Goal: Task Accomplishment & Management: Manage account settings

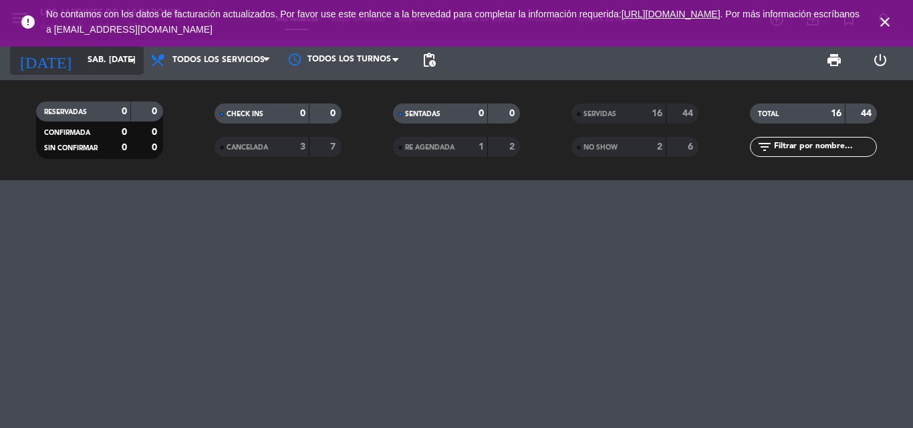
click at [94, 55] on input "sáb. [DATE]" at bounding box center [137, 60] width 113 height 23
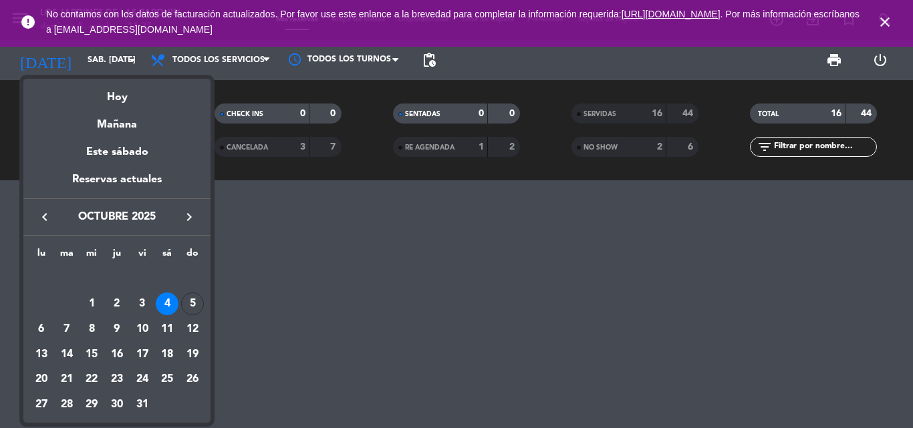
drag, startPoint x: 114, startPoint y: 89, endPoint x: 187, endPoint y: 31, distance: 93.2
click at [115, 89] on div "Hoy" at bounding box center [116, 92] width 187 height 27
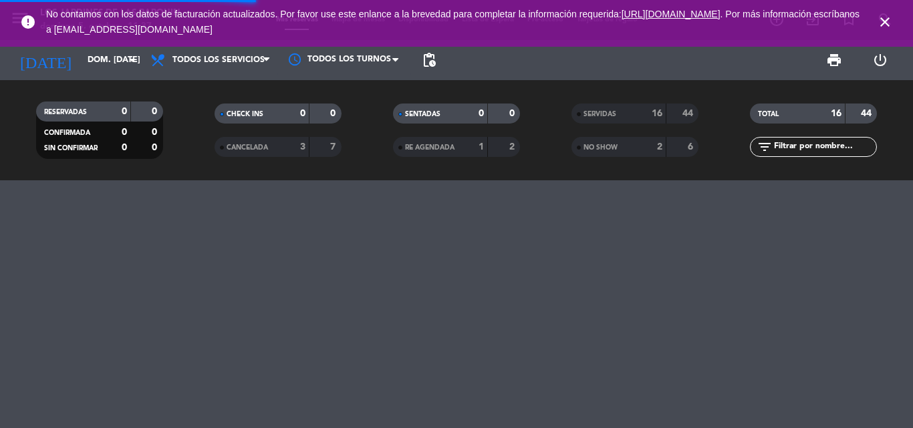
click at [889, 19] on icon "close" at bounding box center [885, 22] width 16 height 16
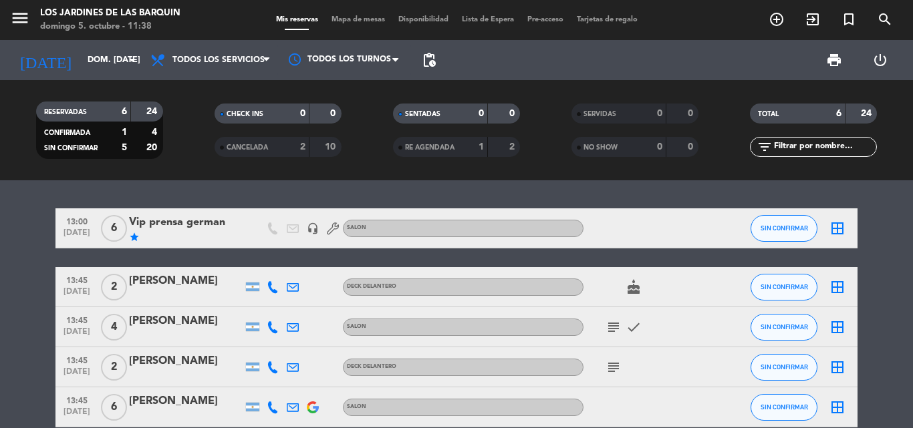
click at [887, 275] on bookings-row "13:00 [DATE] 6 Vip prensa german star headset_mic SALON SIN CONFIRMAR border_al…" at bounding box center [456, 347] width 913 height 278
click at [118, 68] on input "dom. [DATE]" at bounding box center [137, 60] width 113 height 23
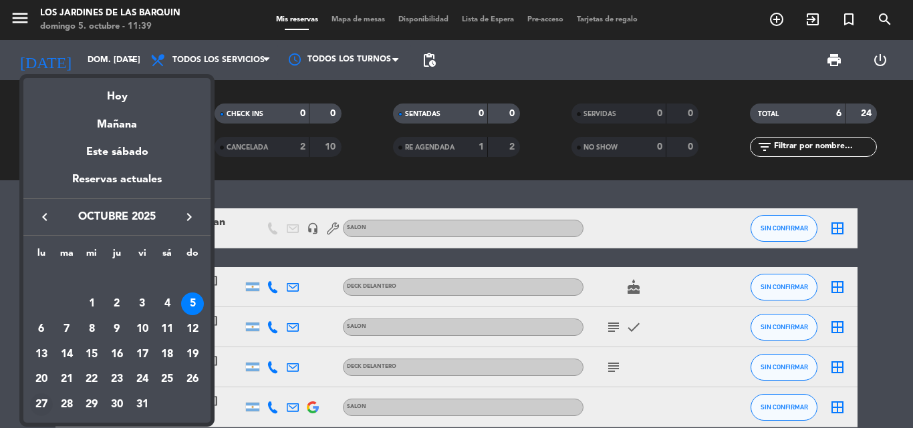
click at [49, 399] on div "27" at bounding box center [41, 405] width 23 height 23
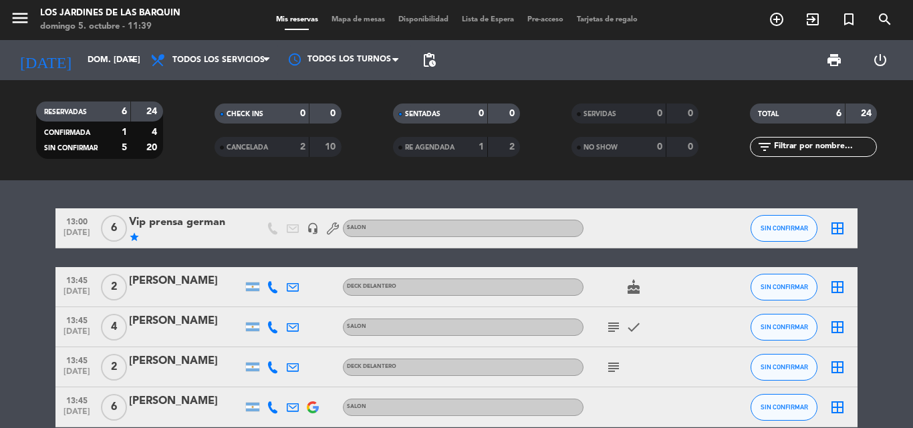
type input "lun. [DATE]"
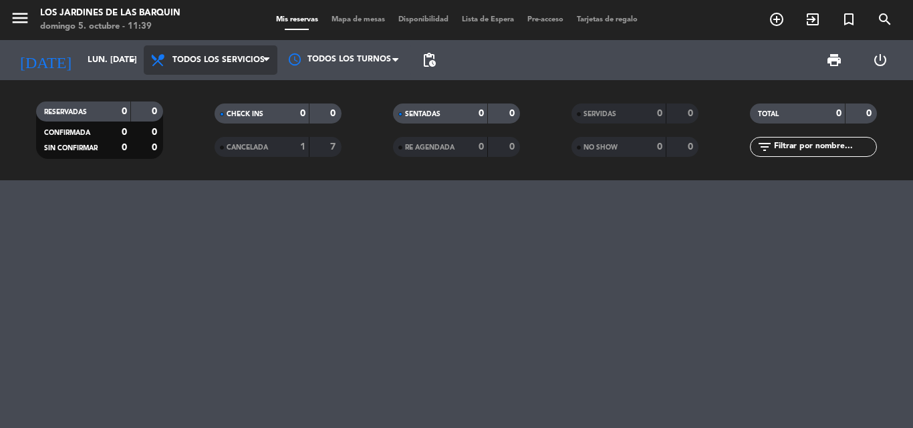
click at [230, 61] on span "Todos los servicios" at bounding box center [218, 59] width 92 height 9
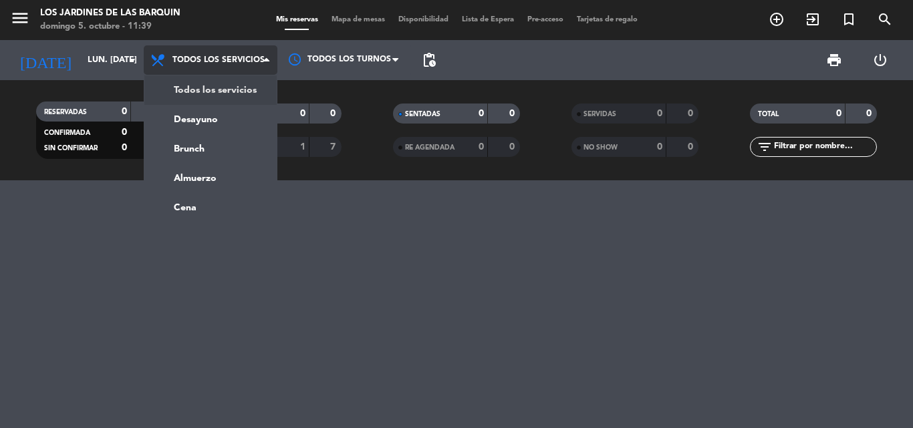
click at [231, 80] on div "menu Los jardines de las [PERSON_NAME] 5. octubre - 11:39 Mis reservas Mapa de …" at bounding box center [456, 90] width 913 height 180
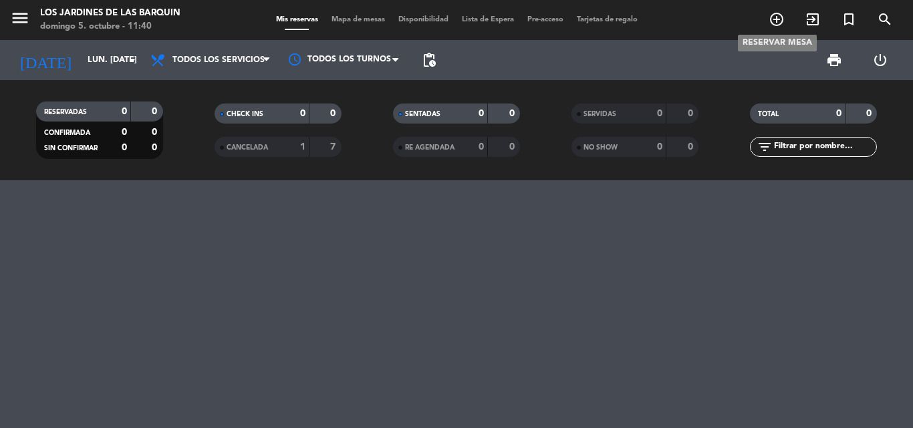
click at [769, 26] on icon "add_circle_outline" at bounding box center [776, 19] width 16 height 16
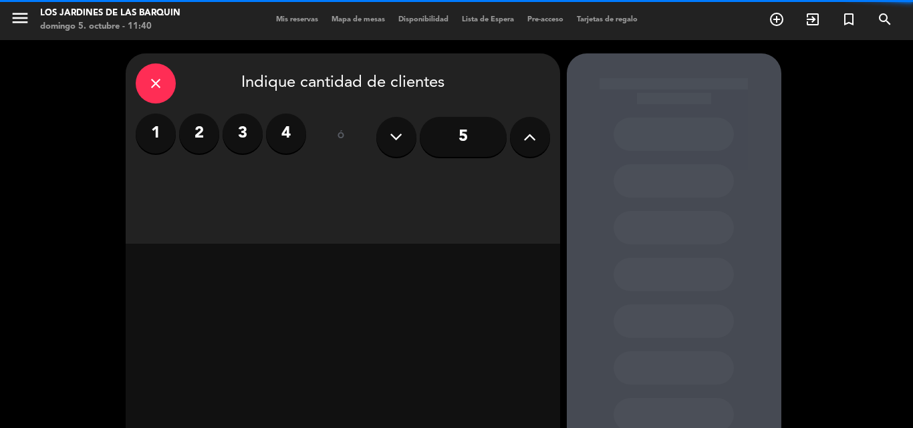
click at [546, 148] on div "close Indique cantidad de clientes 1 2 3 4 ó 5" at bounding box center [343, 148] width 434 height 190
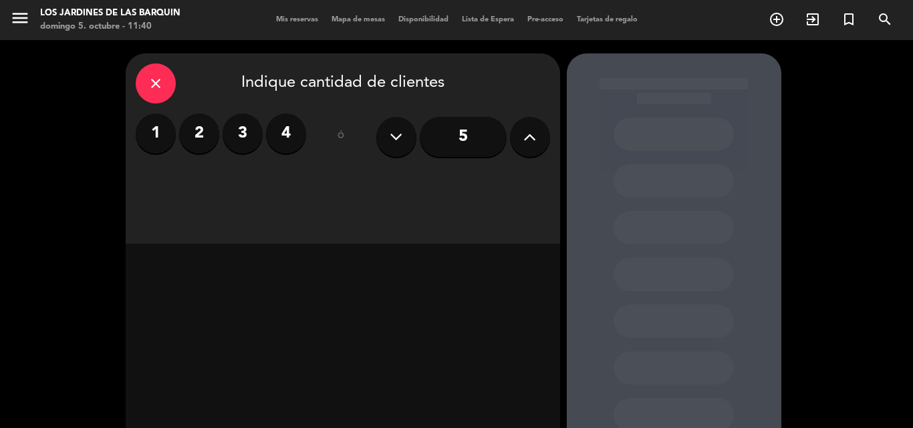
click at [545, 146] on button at bounding box center [530, 137] width 40 height 40
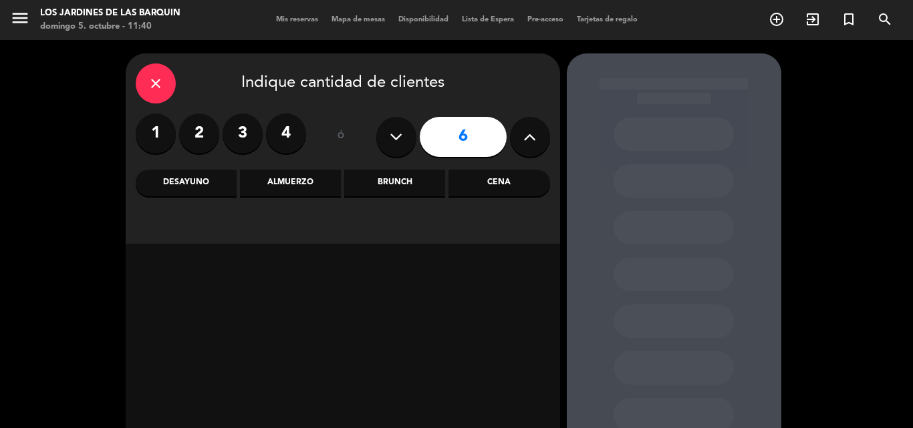
click at [544, 146] on button at bounding box center [530, 137] width 40 height 40
click at [543, 146] on button at bounding box center [530, 137] width 40 height 40
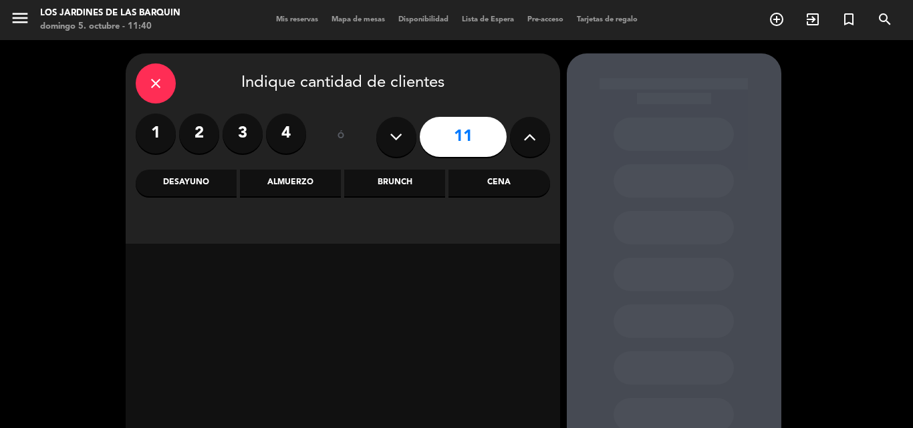
click at [543, 146] on button at bounding box center [530, 137] width 40 height 40
type input "15"
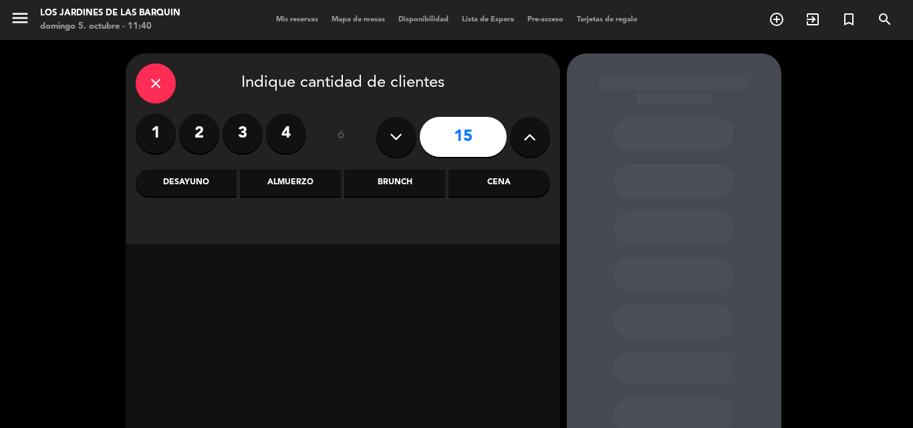
click at [294, 172] on div "Almuerzo" at bounding box center [290, 183] width 101 height 27
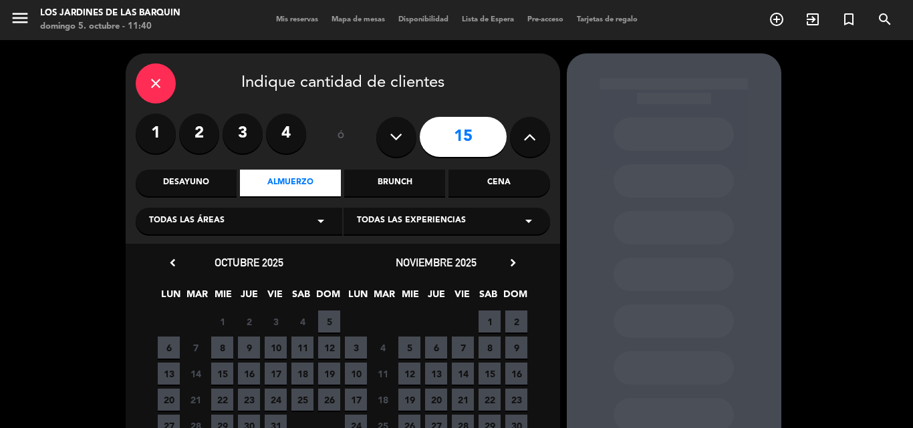
click at [154, 90] on div "close" at bounding box center [156, 83] width 40 height 40
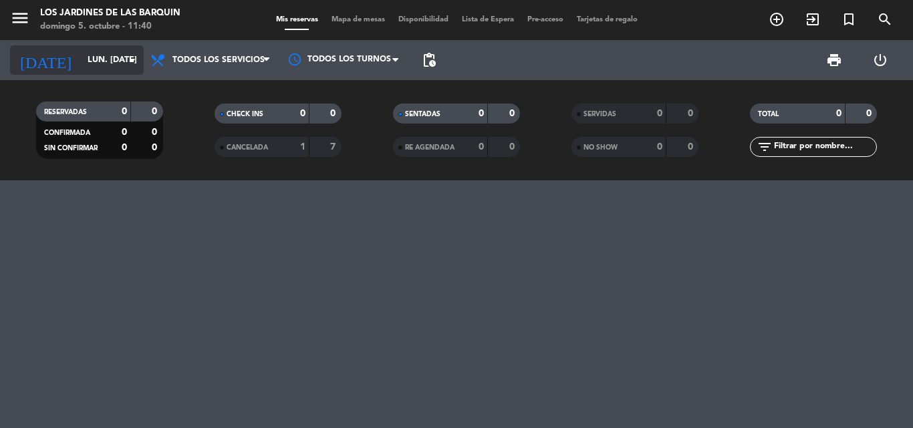
click at [130, 55] on icon "arrow_drop_down" at bounding box center [132, 60] width 16 height 16
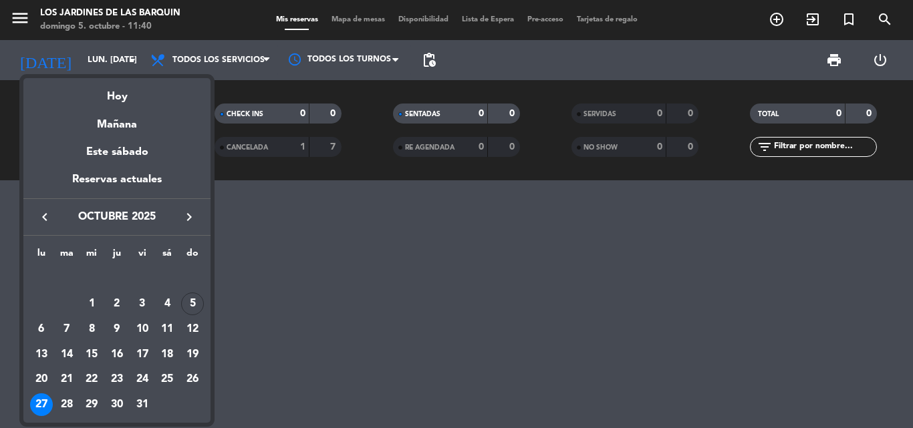
click at [136, 108] on div "Mañana" at bounding box center [116, 119] width 187 height 27
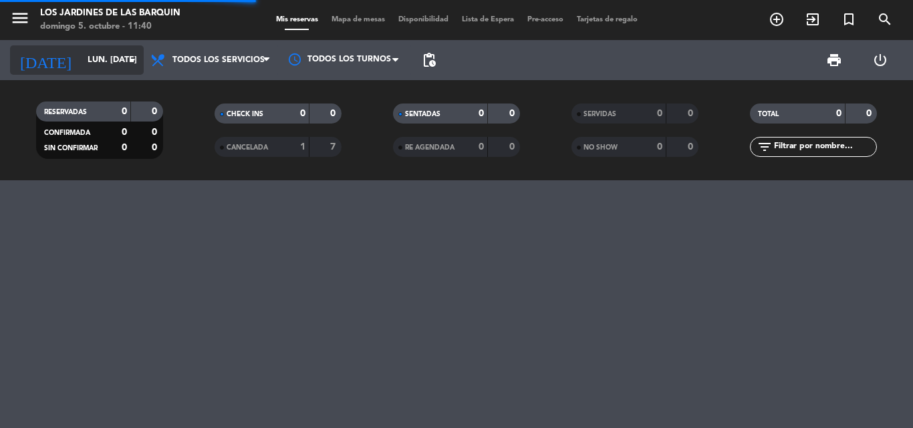
click at [124, 63] on icon "arrow_drop_down" at bounding box center [132, 60] width 16 height 16
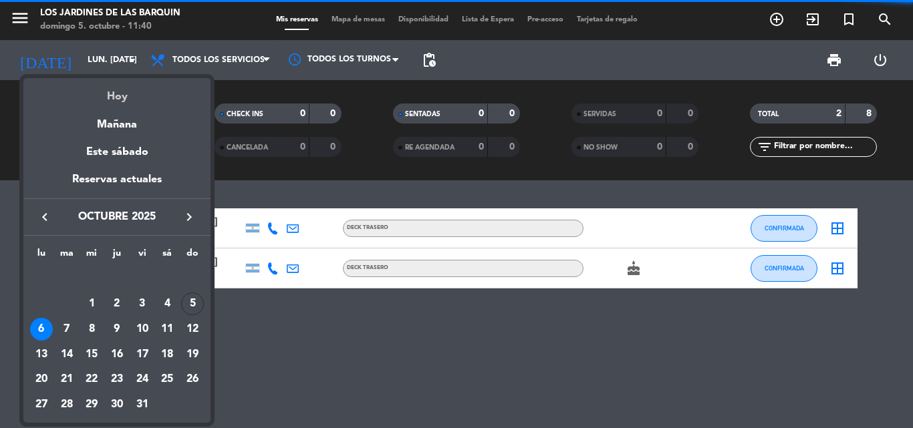
click at [137, 93] on div "Hoy" at bounding box center [116, 91] width 187 height 27
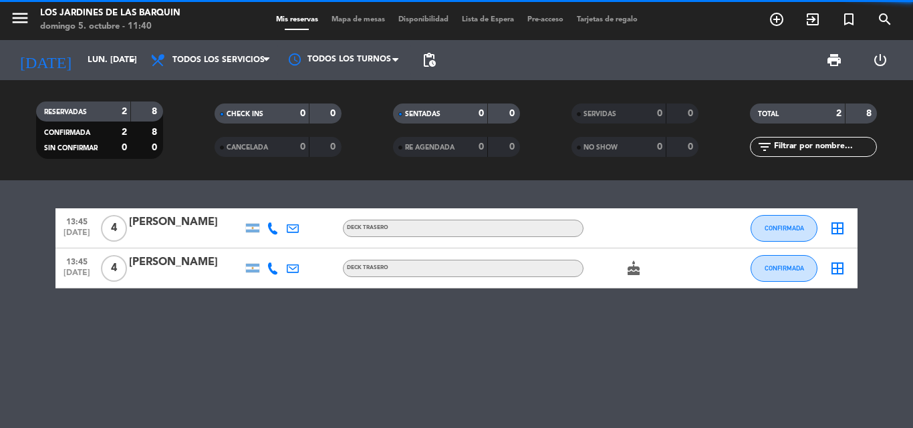
type input "dom. [DATE]"
